Goal: Information Seeking & Learning: Learn about a topic

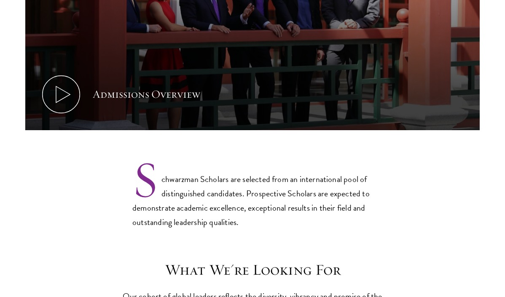
scroll to position [2838, 0]
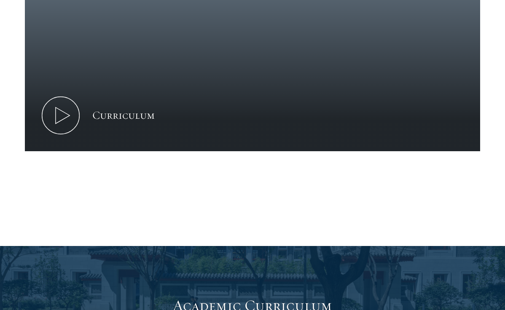
scroll to position [503, 0]
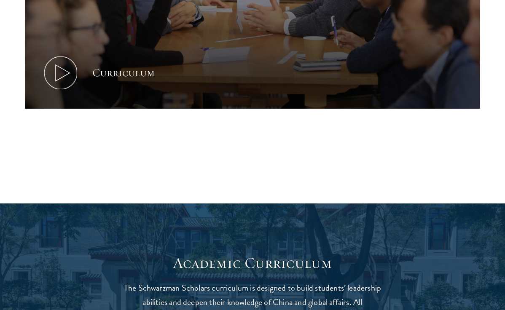
click at [123, 73] on div "Curriculum" at bounding box center [123, 73] width 62 height 16
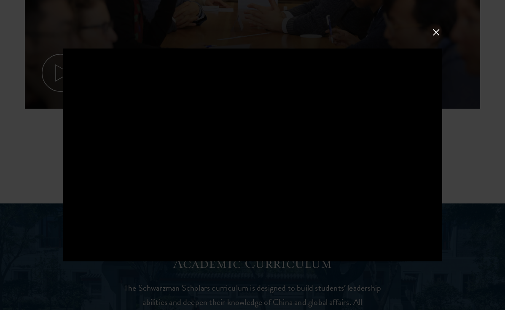
click at [435, 28] on button at bounding box center [436, 32] width 11 height 11
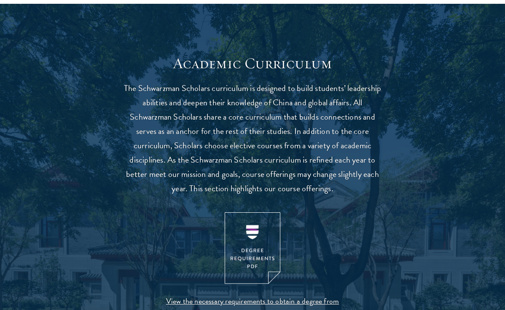
scroll to position [774, 0]
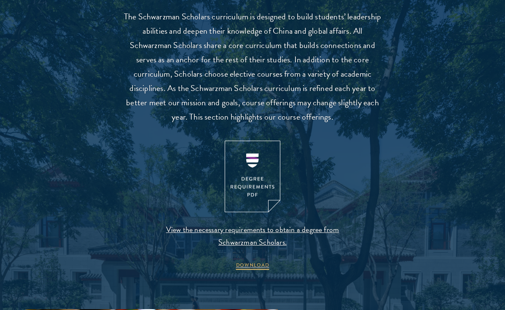
click at [248, 174] on img at bounding box center [253, 177] width 56 height 72
click at [191, 81] on p "The Schwarzman Scholars curriculum is designed to build students’ leadership ab…" at bounding box center [252, 66] width 261 height 115
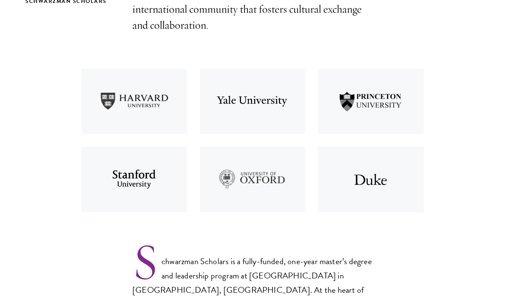
scroll to position [1604, 0]
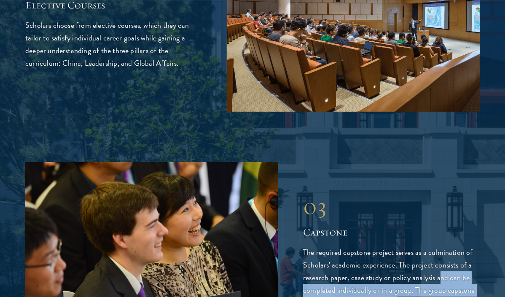
drag, startPoint x: 332, startPoint y: 164, endPoint x: 377, endPoint y: 195, distance: 54.0
click at [378, 246] on p "The required capstone project serves as a culmination of Scholars' academic exp…" at bounding box center [391, 284] width 176 height 76
click at [377, 246] on p "The required capstone project serves as a culmination of Scholars' academic exp…" at bounding box center [391, 284] width 176 height 76
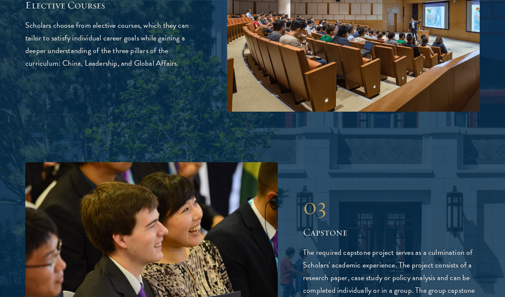
drag, startPoint x: 355, startPoint y: 198, endPoint x: 379, endPoint y: 219, distance: 32.0
click at [379, 246] on p "The required capstone project serves as a culmination of Scholars' academic exp…" at bounding box center [391, 284] width 176 height 76
drag, startPoint x: 378, startPoint y: 218, endPoint x: 330, endPoint y: 203, distance: 50.1
click at [328, 246] on p "The required capstone project serves as a culmination of Scholars' academic exp…" at bounding box center [391, 284] width 176 height 76
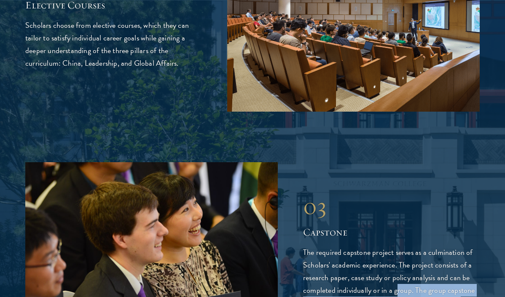
click at [330, 246] on p "The required capstone project serves as a culmination of Scholars' academic exp…" at bounding box center [391, 284] width 176 height 76
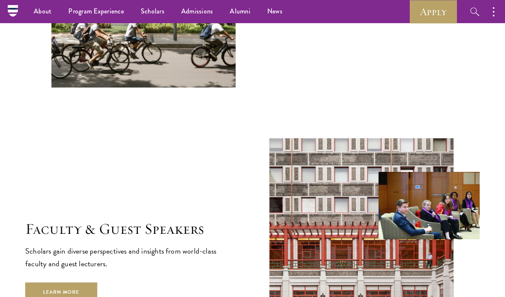
scroll to position [2709, 0]
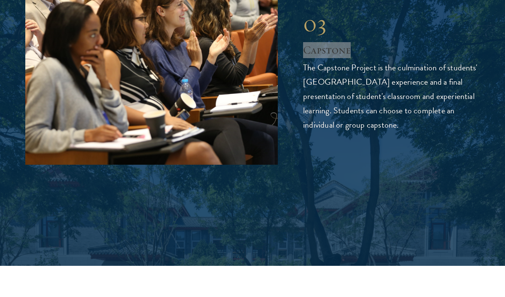
scroll to position [2935, 0]
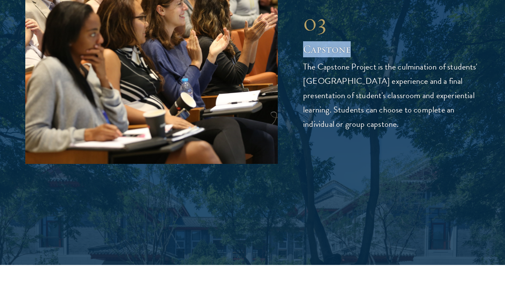
drag, startPoint x: 337, startPoint y: 173, endPoint x: 411, endPoint y: 219, distance: 86.8
click at [411, 131] on p "The Capstone Project is the culmination of students' [GEOGRAPHIC_DATA] experien…" at bounding box center [391, 95] width 176 height 72
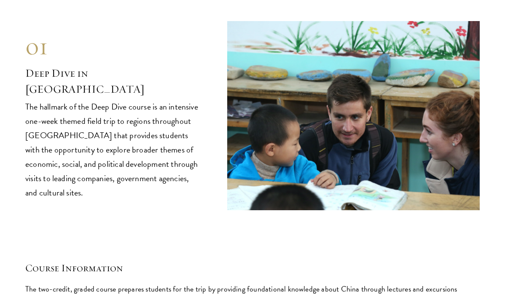
scroll to position [2911, 0]
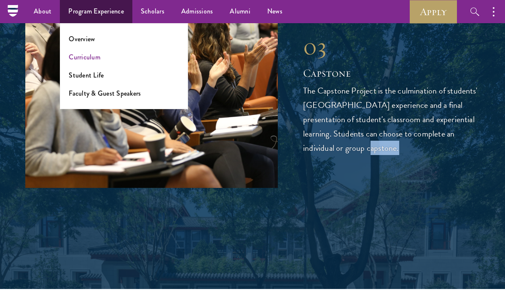
click at [84, 60] on link "Curriculum" at bounding box center [85, 57] width 32 height 10
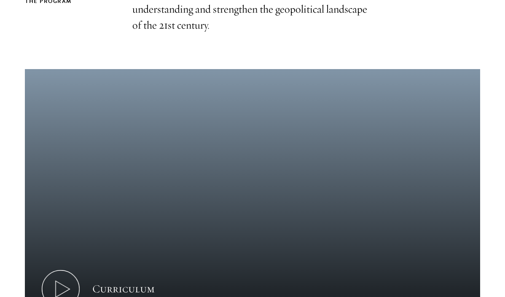
scroll to position [348, 0]
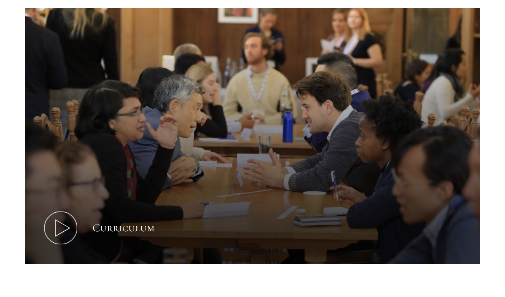
click at [78, 183] on button "Curriculum" at bounding box center [252, 136] width 455 height 256
